Goal: Task Accomplishment & Management: Use online tool/utility

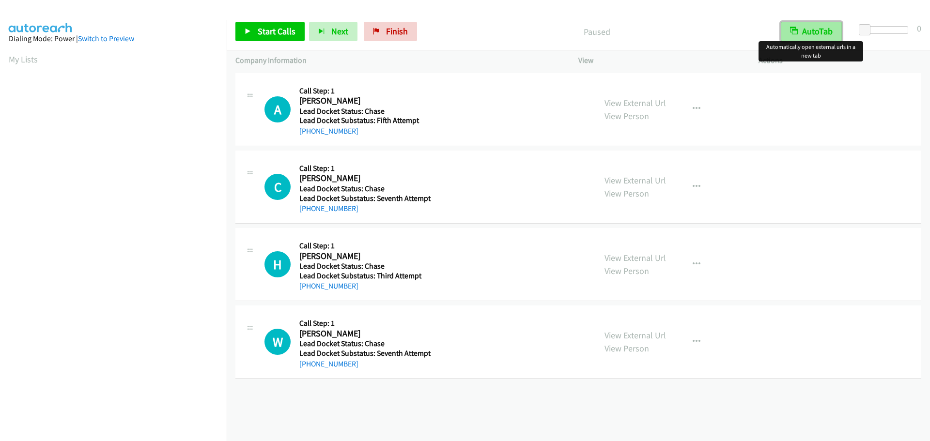
click at [820, 30] on button "AutoTab" at bounding box center [811, 31] width 61 height 19
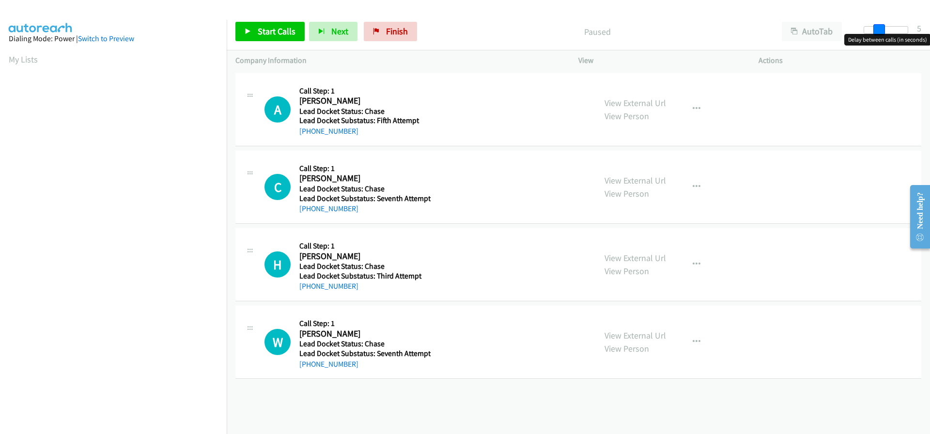
drag, startPoint x: 868, startPoint y: 28, endPoint x: 876, endPoint y: 28, distance: 7.7
click at [876, 28] on span at bounding box center [879, 30] width 12 height 12
click at [873, 29] on span at bounding box center [876, 30] width 12 height 12
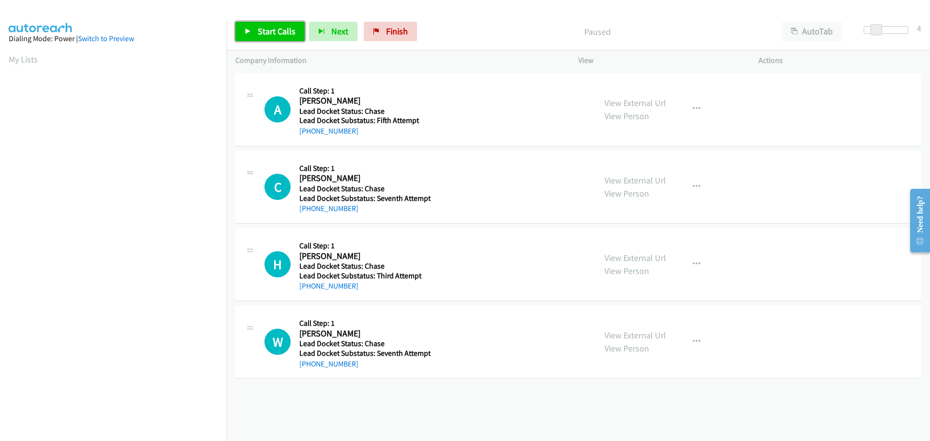
click at [291, 33] on span "Start Calls" at bounding box center [277, 31] width 38 height 11
drag, startPoint x: 359, startPoint y: 132, endPoint x: 309, endPoint y: 131, distance: 50.9
click at [309, 131] on div "+1 252-214-2413" at bounding box center [363, 131] width 129 height 12
copy link "252-214-2413"
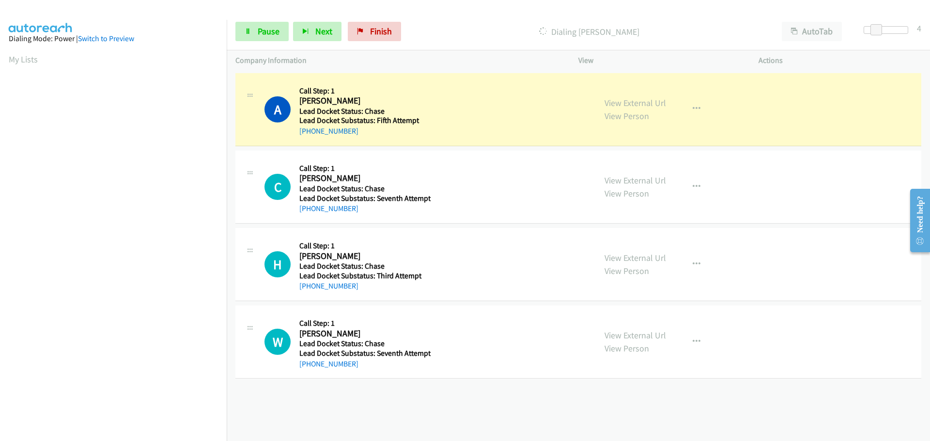
scroll to position [102, 0]
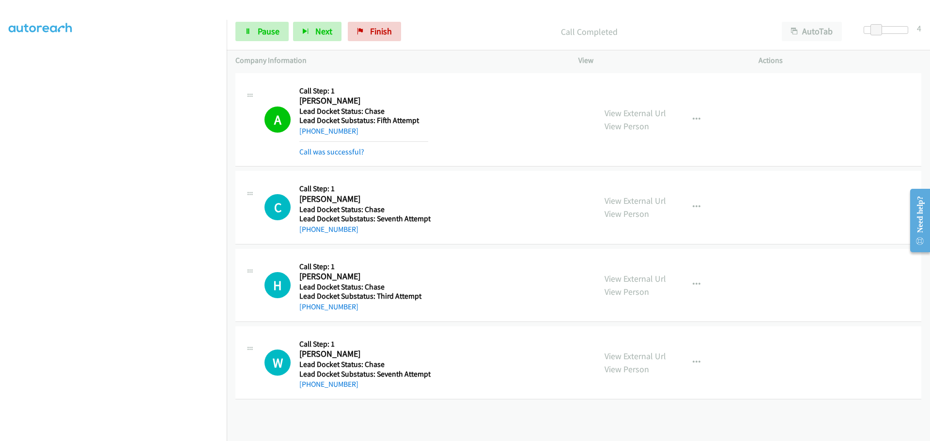
drag, startPoint x: 355, startPoint y: 231, endPoint x: 309, endPoint y: 237, distance: 47.4
click at [309, 237] on div "C Callback Scheduled Call Step: 1 Chester Bell America/Chicago Lead Docket Stat…" at bounding box center [578, 207] width 686 height 73
copy link "346-410-1814"
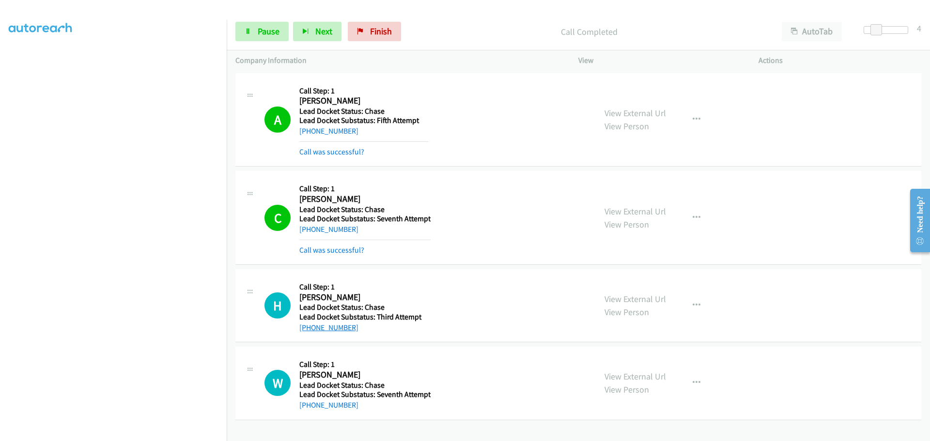
drag, startPoint x: 357, startPoint y: 330, endPoint x: 309, endPoint y: 328, distance: 48.0
click at [309, 331] on div "+1 706-590-2742" at bounding box center [363, 328] width 129 height 12
copy link "706-590-2742"
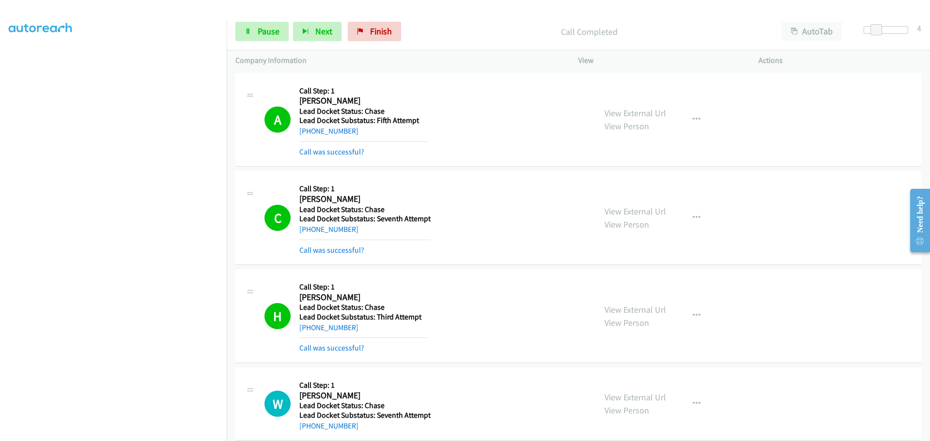
scroll to position [14, 0]
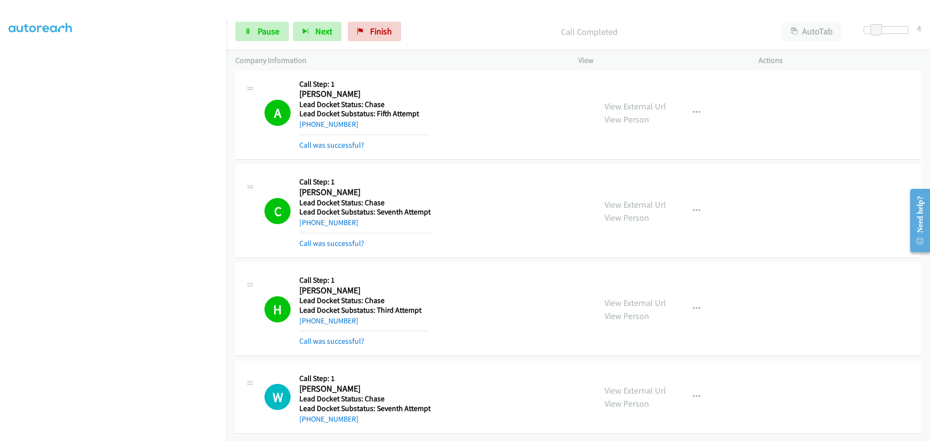
drag, startPoint x: 353, startPoint y: 431, endPoint x: 309, endPoint y: 419, distance: 45.9
click at [309, 419] on div "W Callback Scheduled Call Step: 1 Wardaniel Young America/New_York Lead Docket …" at bounding box center [578, 397] width 686 height 73
copy link "803-496-4480"
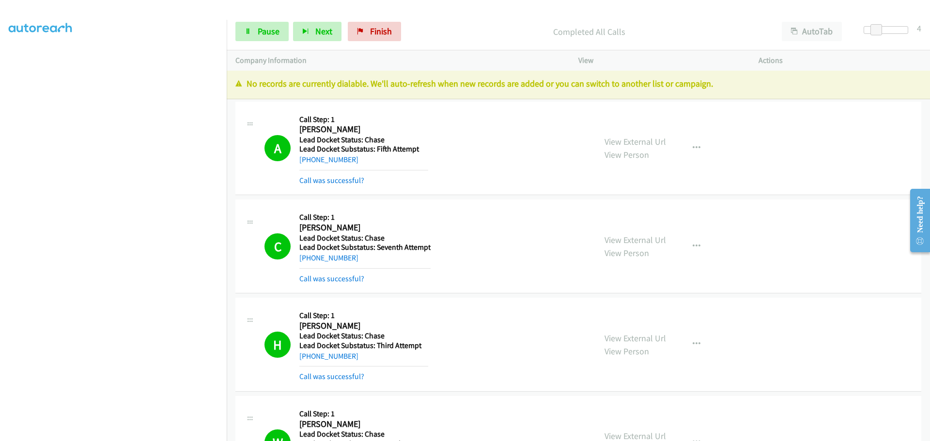
scroll to position [0, 0]
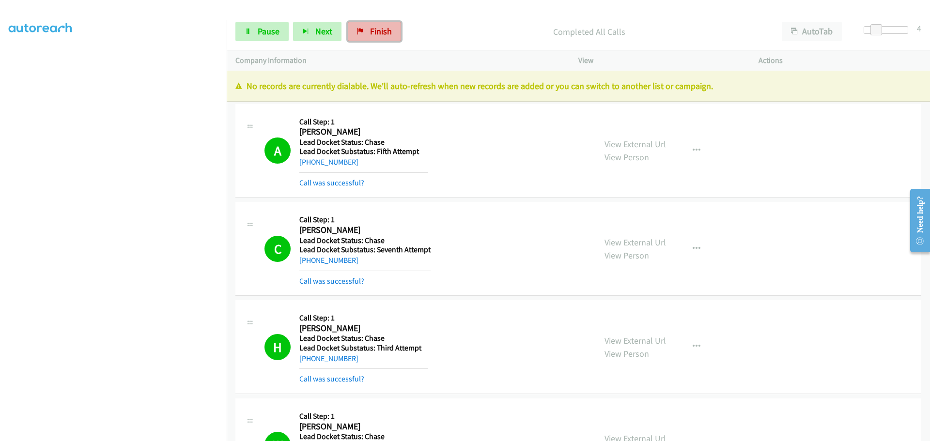
click at [374, 32] on span "Finish" at bounding box center [381, 31] width 22 height 11
